Goal: Transaction & Acquisition: Download file/media

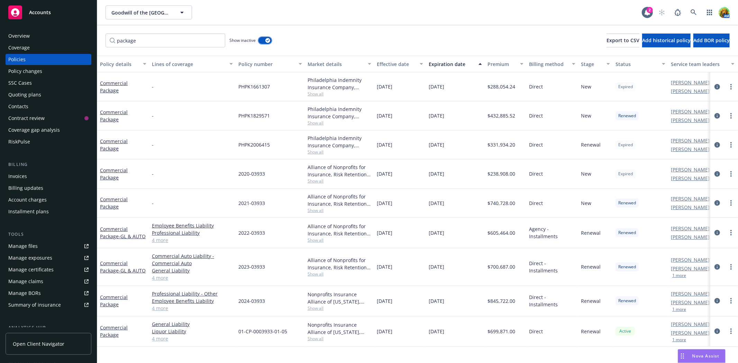
click at [264, 39] on button "button" at bounding box center [264, 40] width 13 height 7
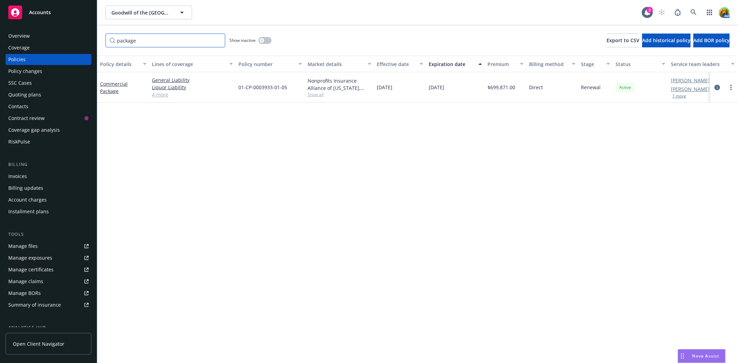
drag, startPoint x: 167, startPoint y: 39, endPoint x: 109, endPoint y: 39, distance: 57.8
click at [109, 39] on input "package" at bounding box center [166, 41] width 120 height 14
type input "2nd"
click at [120, 77] on link "Excess Liability - 2nd Layer $5M XS Liability" at bounding box center [122, 87] width 45 height 21
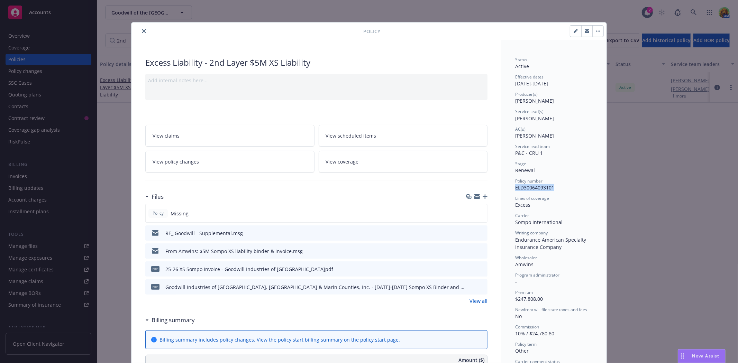
drag, startPoint x: 513, startPoint y: 189, endPoint x: 551, endPoint y: 188, distance: 37.7
click at [551, 188] on span "ELD30064093101" at bounding box center [534, 187] width 39 height 7
copy span "ELD30064093101"
click at [142, 31] on icon "close" at bounding box center [144, 31] width 4 height 4
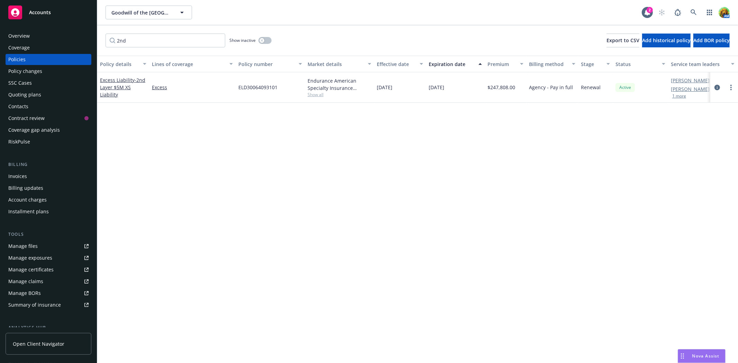
click at [26, 56] on div "Policies" at bounding box center [48, 59] width 80 height 11
click at [217, 40] on input "2nd" at bounding box center [166, 41] width 120 height 14
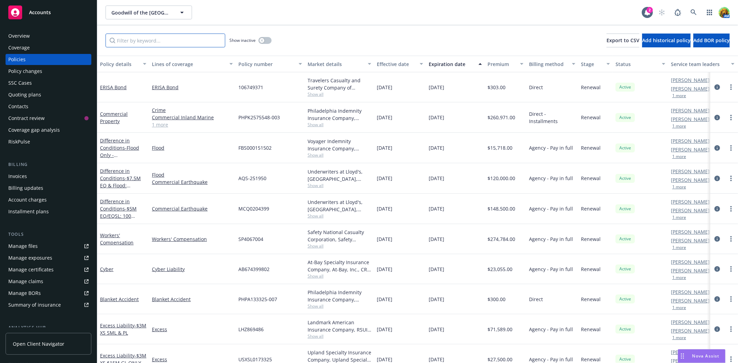
click at [157, 40] on input "Filter by keyword..." at bounding box center [166, 41] width 120 height 14
type input "so"
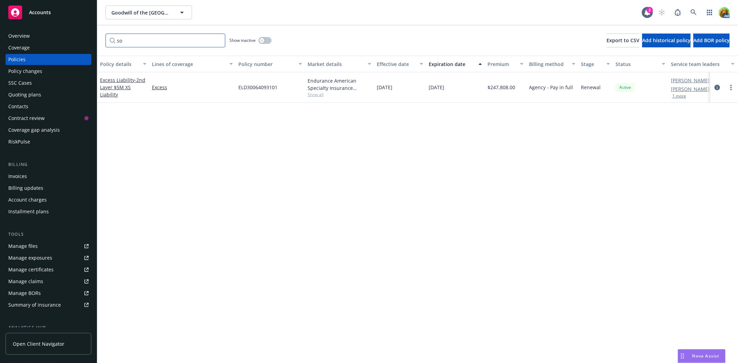
click at [218, 41] on input "so" at bounding box center [166, 41] width 120 height 14
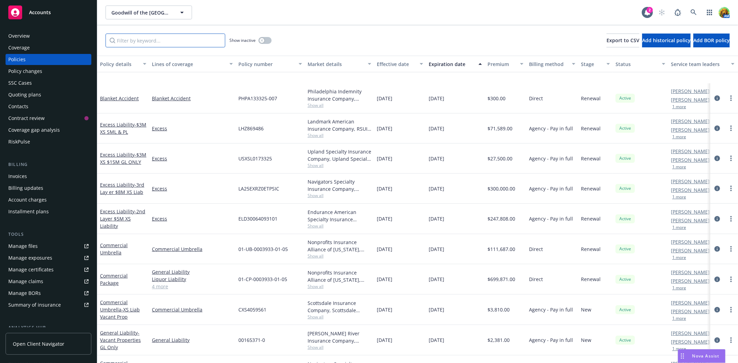
scroll to position [230, 0]
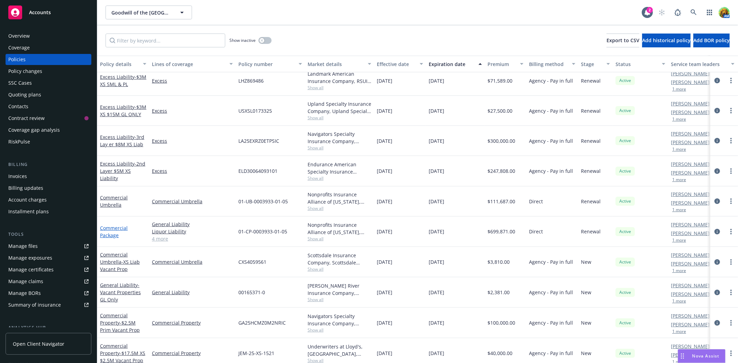
click at [119, 229] on link "Commercial Package" at bounding box center [114, 232] width 28 height 14
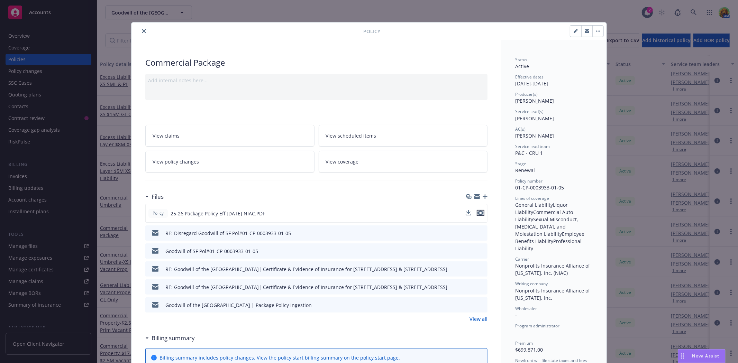
click at [478, 212] on icon "preview file" at bounding box center [480, 213] width 6 height 5
click at [142, 30] on icon "close" at bounding box center [144, 31] width 4 height 4
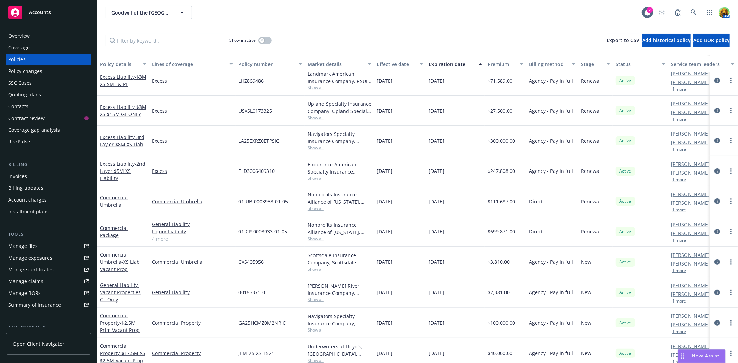
scroll to position [154, 0]
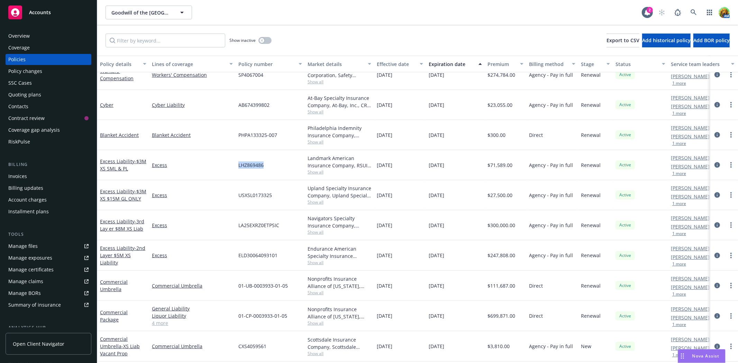
drag, startPoint x: 238, startPoint y: 165, endPoint x: 265, endPoint y: 165, distance: 26.6
click at [265, 165] on div "LHZ869486" at bounding box center [270, 165] width 69 height 30
copy span "LHZ869486"
click at [113, 161] on link "Excess Liability - $3M XS SML & PL" at bounding box center [123, 165] width 46 height 14
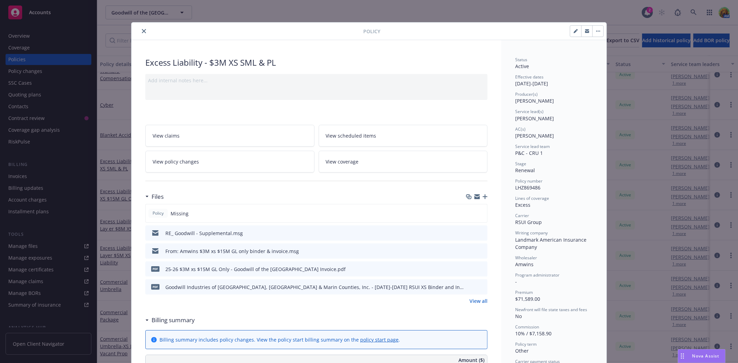
click at [478, 250] on icon "preview file" at bounding box center [481, 250] width 6 height 5
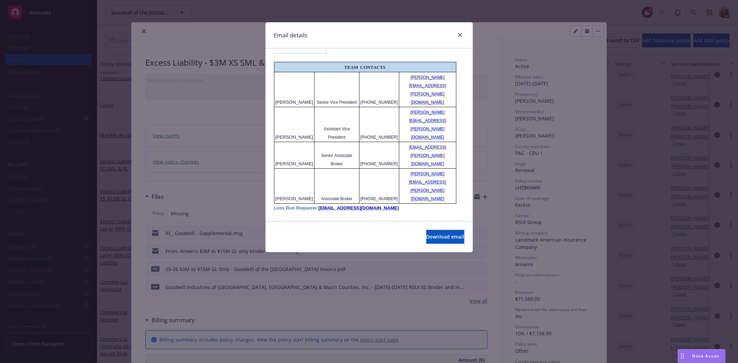
scroll to position [423, 0]
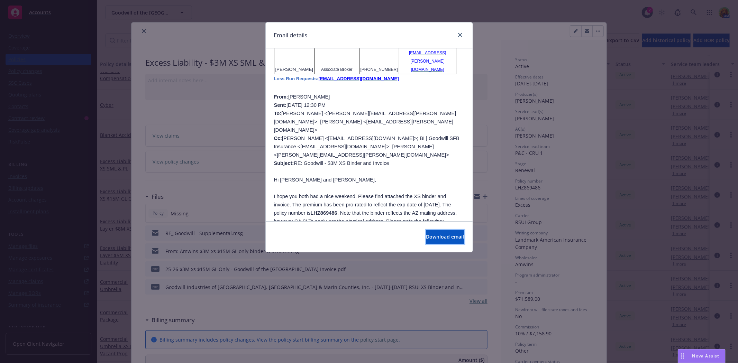
drag, startPoint x: 434, startPoint y: 236, endPoint x: 435, endPoint y: 181, distance: 54.7
click at [432, 181] on div "Email details RE: Goodwill - $3M XS Binder and Invoice Monday, August 18, 2025 …" at bounding box center [369, 137] width 208 height 230
click at [461, 35] on icon "close" at bounding box center [460, 35] width 4 height 4
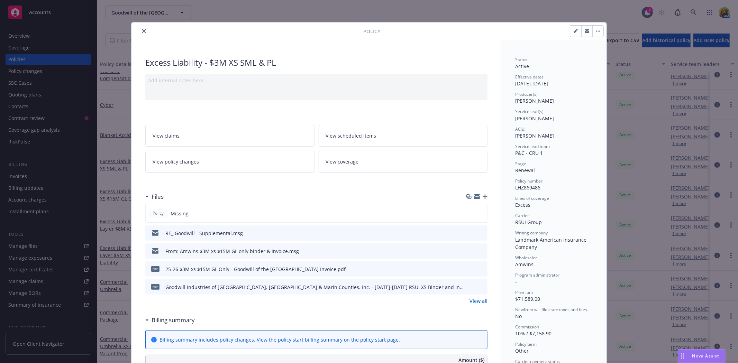
click at [478, 270] on icon "preview file" at bounding box center [481, 268] width 6 height 5
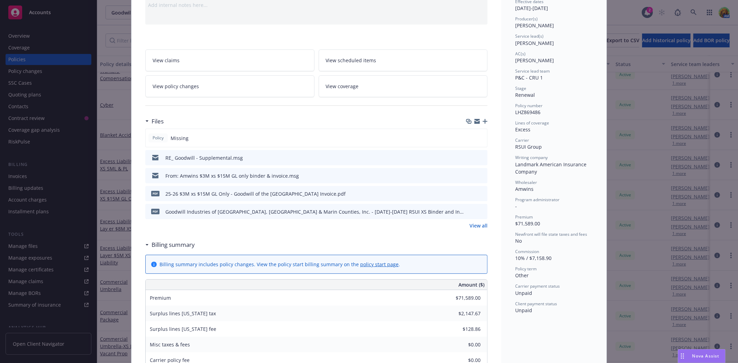
scroll to position [77, 0]
click at [351, 63] on link "View scheduled items" at bounding box center [403, 59] width 169 height 22
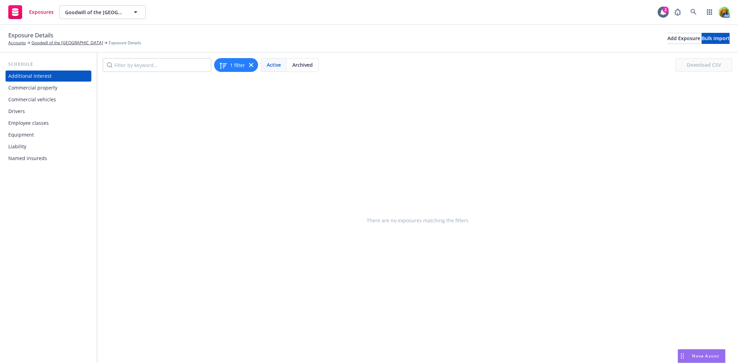
click at [34, 89] on div "Commercial property" at bounding box center [32, 87] width 49 height 11
click at [41, 146] on div "Liability" at bounding box center [48, 146] width 80 height 11
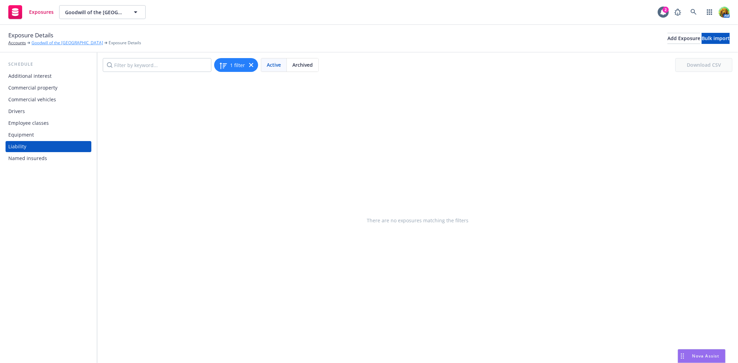
click at [59, 43] on link "Goodwill of the [GEOGRAPHIC_DATA]" at bounding box center [67, 43] width 72 height 6
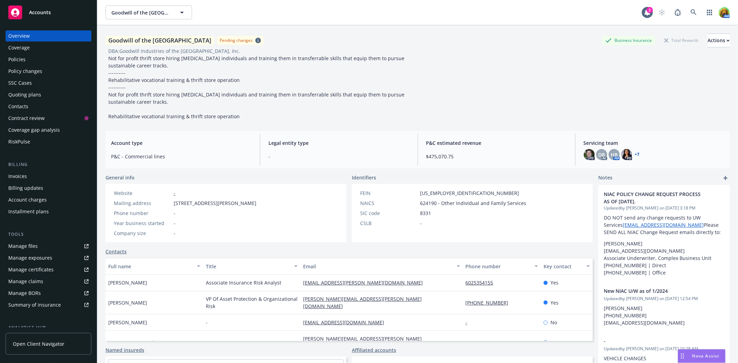
click at [26, 56] on div "Policies" at bounding box center [48, 59] width 80 height 11
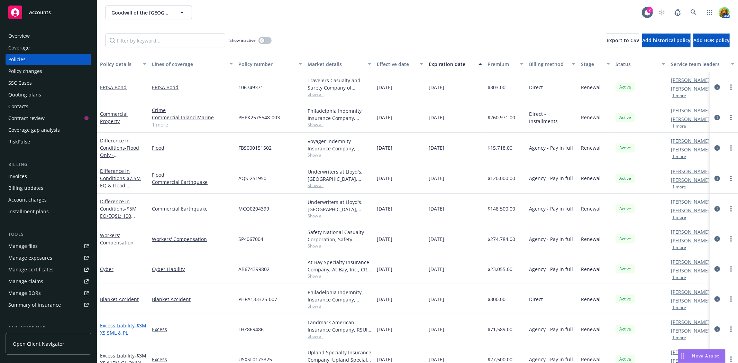
click at [117, 328] on link "Excess Liability - $3M XS SML & PL" at bounding box center [123, 329] width 46 height 14
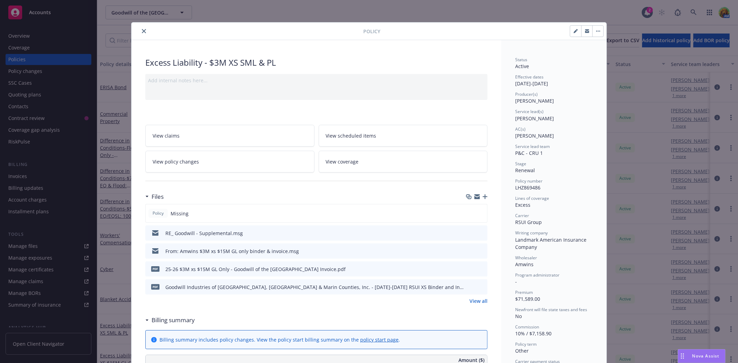
click at [479, 250] on icon "preview file" at bounding box center [481, 250] width 6 height 5
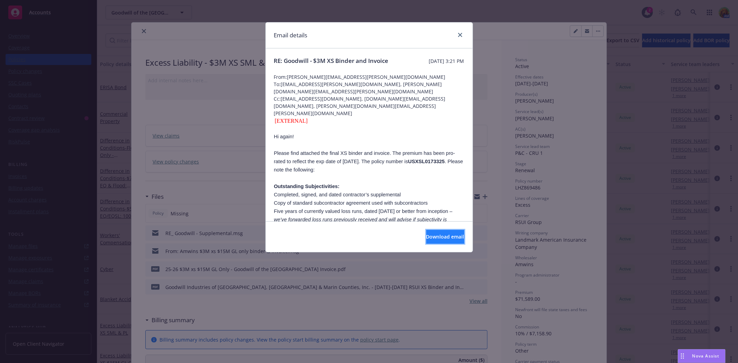
click at [426, 235] on span "Download email" at bounding box center [445, 237] width 38 height 7
click at [459, 36] on icon "close" at bounding box center [460, 35] width 4 height 4
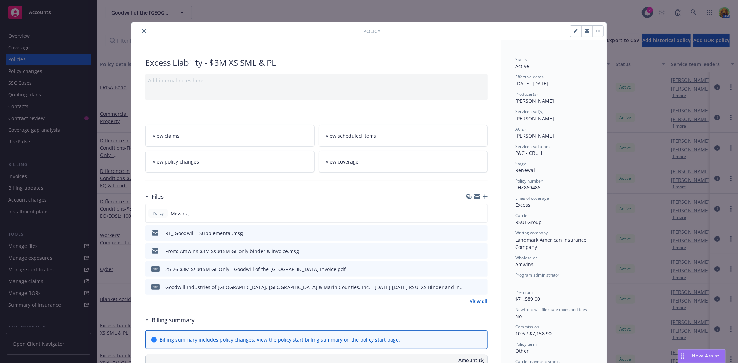
click at [481, 249] on icon "preview file" at bounding box center [481, 250] width 6 height 5
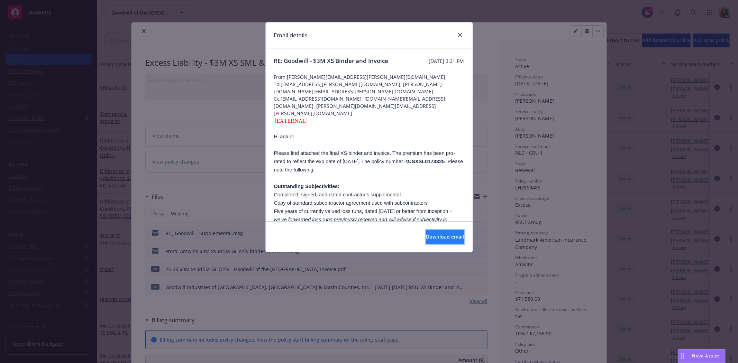
click at [453, 240] on button "Download email" at bounding box center [445, 237] width 38 height 14
click at [459, 36] on icon "close" at bounding box center [460, 35] width 4 height 4
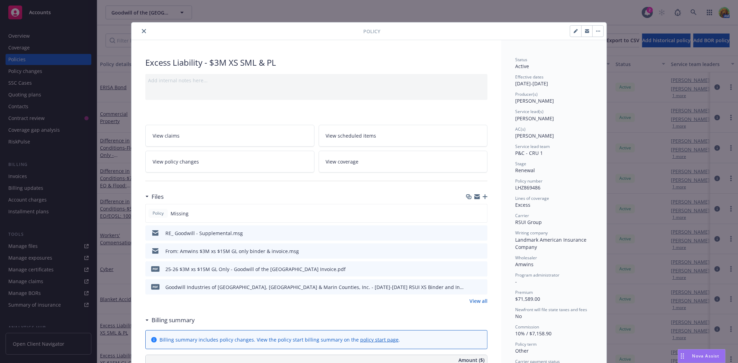
click at [142, 31] on icon "close" at bounding box center [144, 31] width 4 height 4
